Goal: Transaction & Acquisition: Purchase product/service

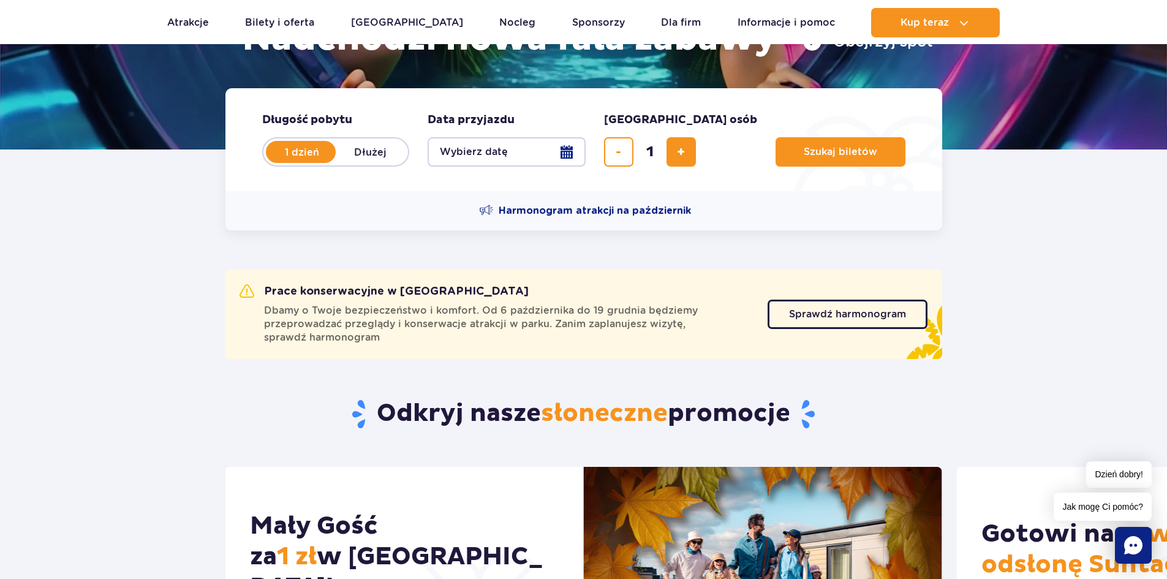
scroll to position [306, 0]
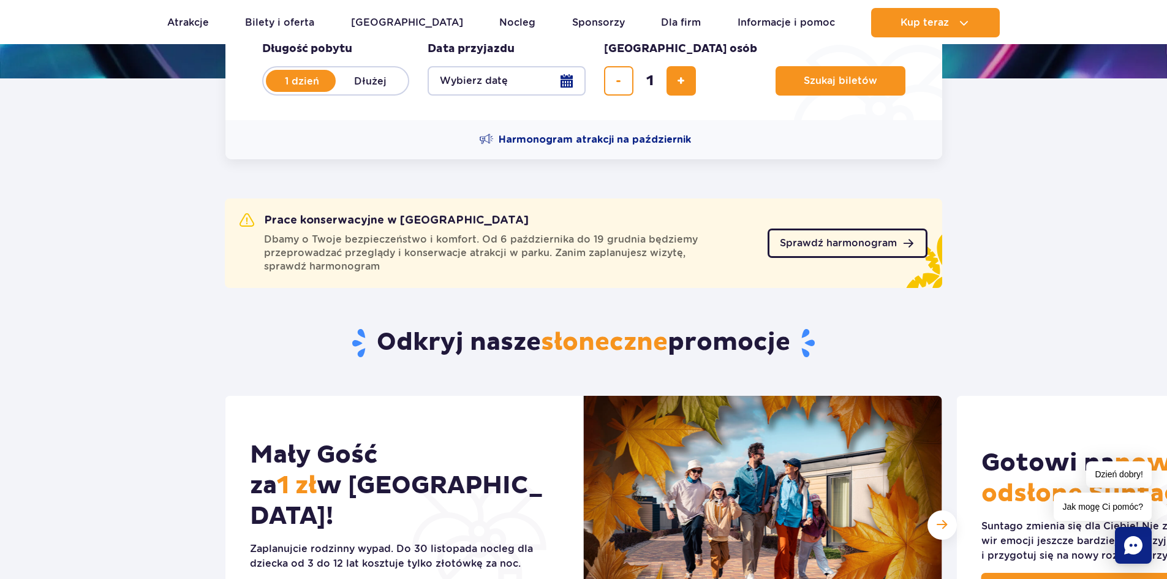
click at [864, 242] on span "Sprawdź harmonogram" at bounding box center [838, 243] width 117 height 10
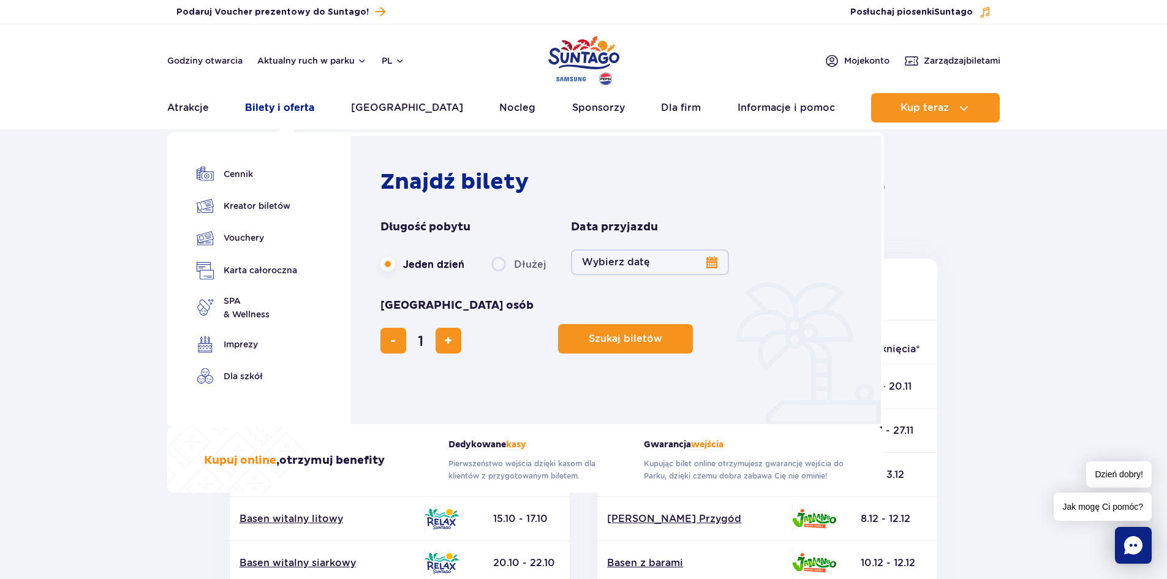
click at [285, 104] on link "Bilety i oferta" at bounding box center [279, 107] width 69 height 29
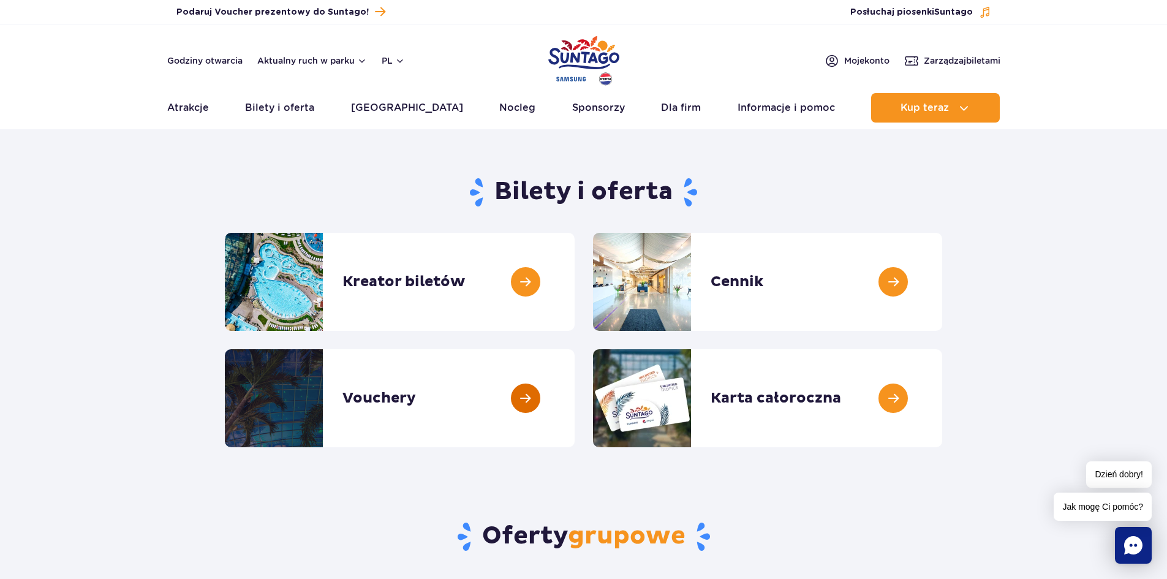
click at [574, 394] on link at bounding box center [574, 398] width 0 height 98
